Goal: Task Accomplishment & Management: Use online tool/utility

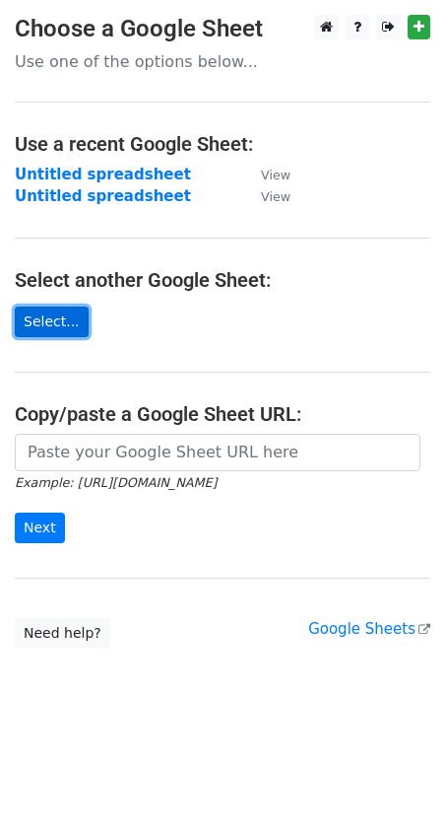
click at [49, 325] on link "Select..." at bounding box center [52, 321] width 74 height 31
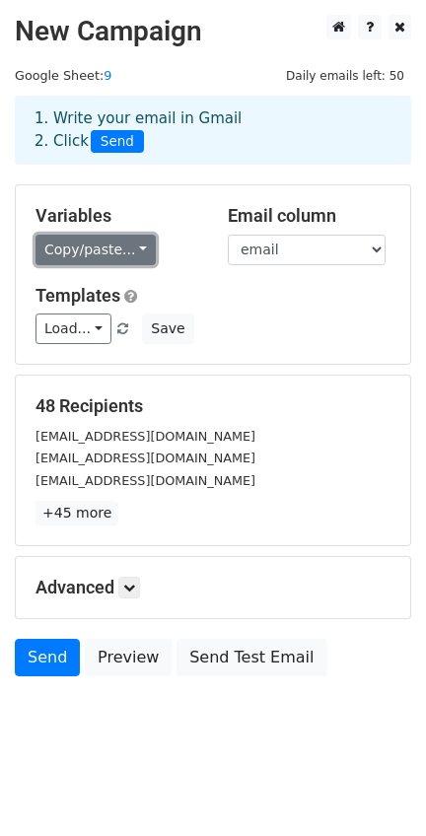
click at [124, 248] on link "Copy/paste..." at bounding box center [95, 250] width 120 height 31
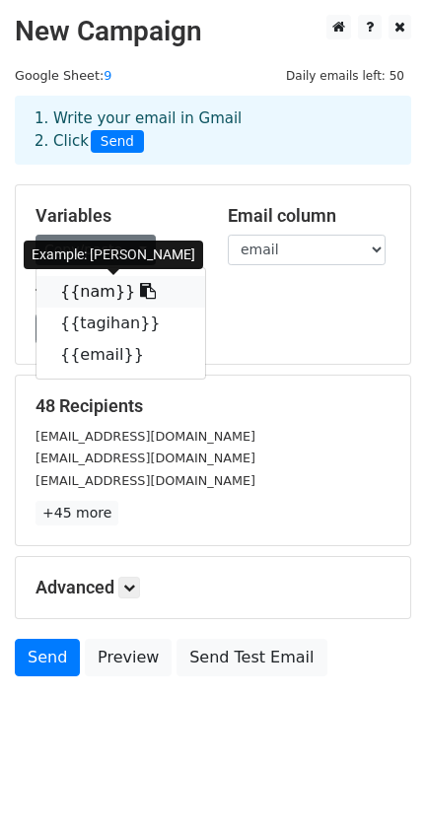
click at [140, 290] on icon at bounding box center [148, 291] width 16 height 16
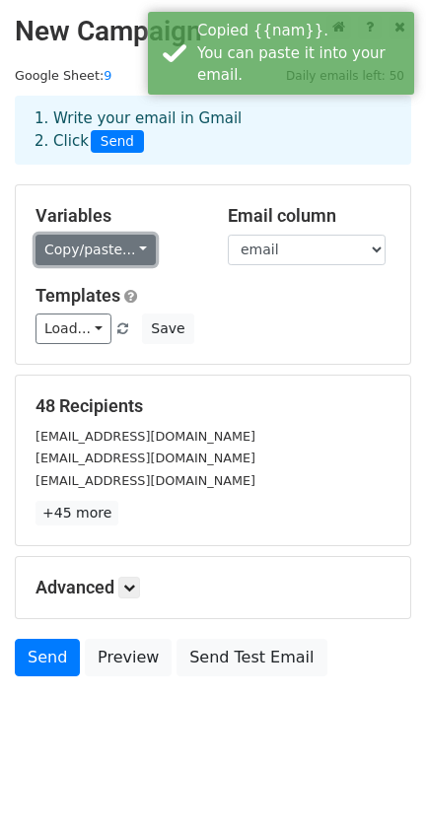
click at [131, 242] on link "Copy/paste..." at bounding box center [95, 250] width 120 height 31
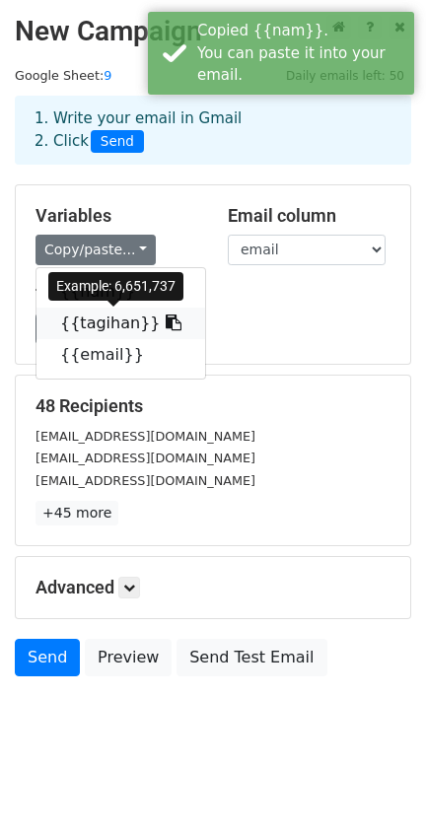
click at [166, 321] on icon at bounding box center [174, 322] width 16 height 16
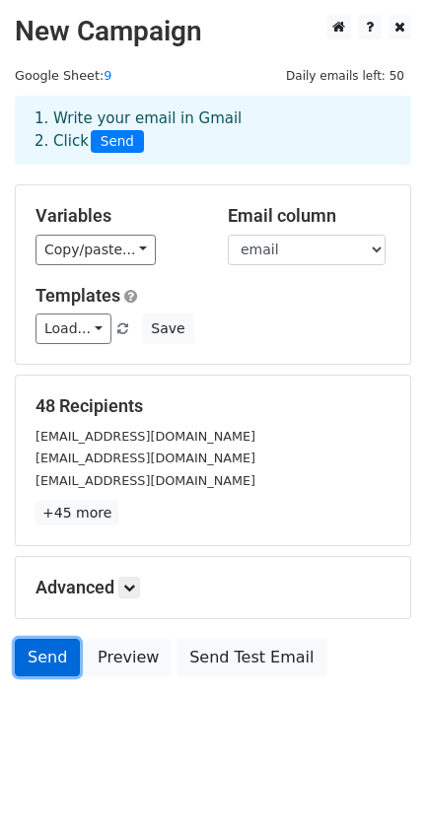
click at [48, 651] on link "Send" at bounding box center [47, 657] width 65 height 37
